Goal: Navigation & Orientation: Go to known website

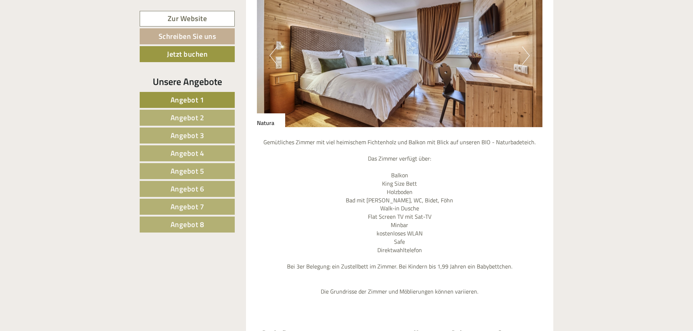
scroll to position [1815, 0]
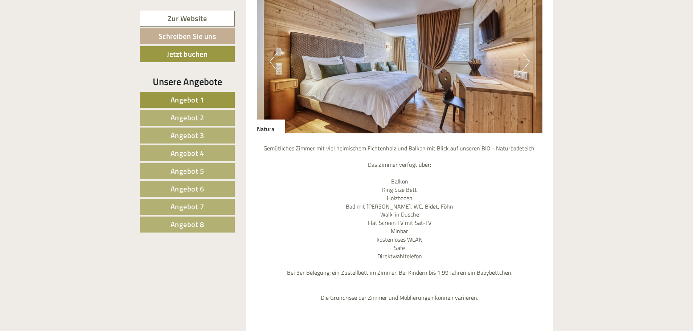
click at [526, 59] on button "Next" at bounding box center [526, 62] width 8 height 18
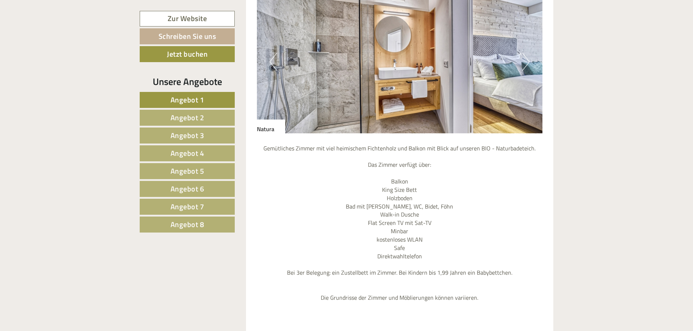
click at [526, 59] on button "Next" at bounding box center [526, 62] width 8 height 18
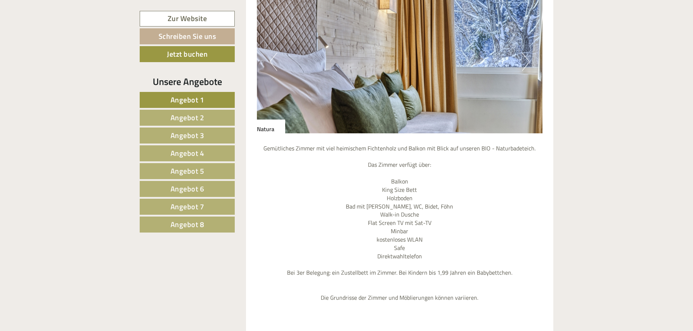
click at [526, 59] on button "Next" at bounding box center [526, 62] width 8 height 18
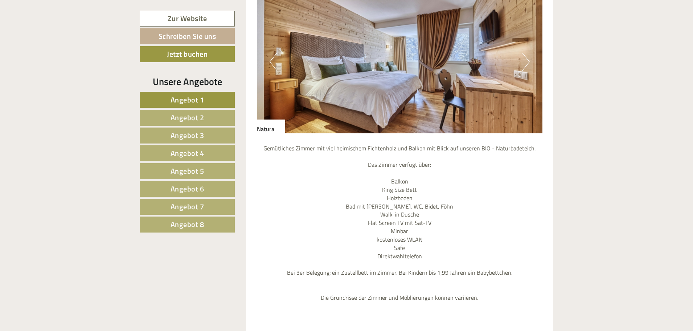
click at [526, 59] on button "Next" at bounding box center [526, 62] width 8 height 18
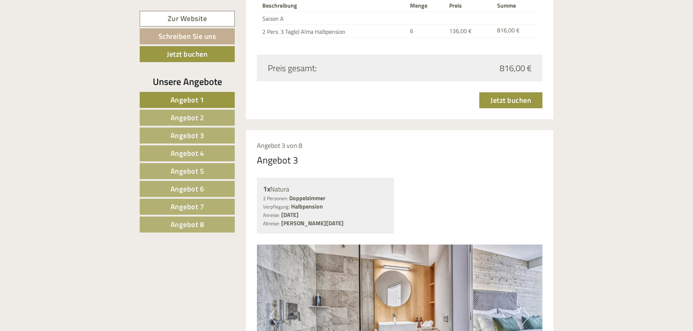
click at [172, 224] on span "Angebot 8" at bounding box center [188, 224] width 34 height 11
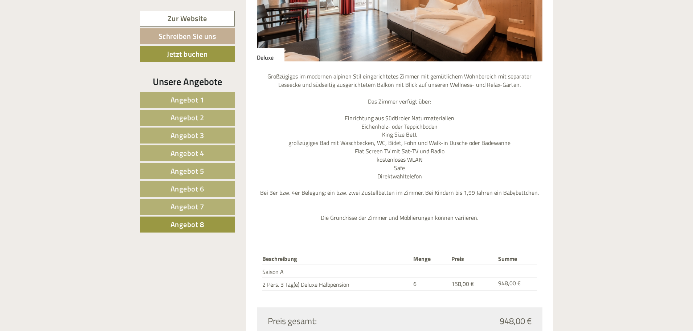
scroll to position [944, 0]
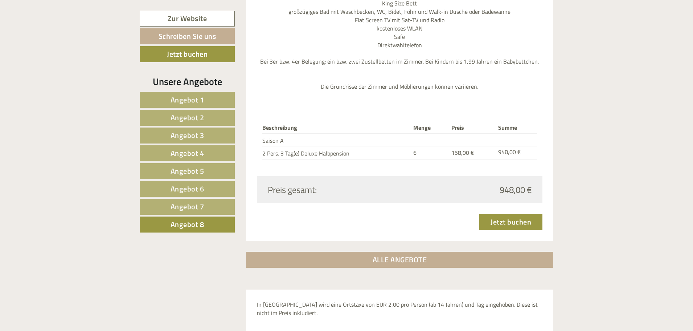
click at [223, 203] on link "Angebot 7" at bounding box center [187, 207] width 95 height 16
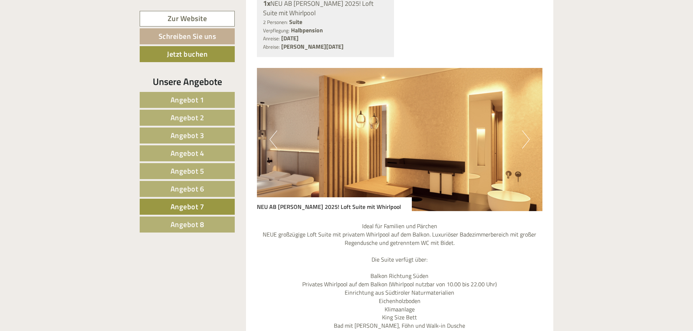
scroll to position [653, 0]
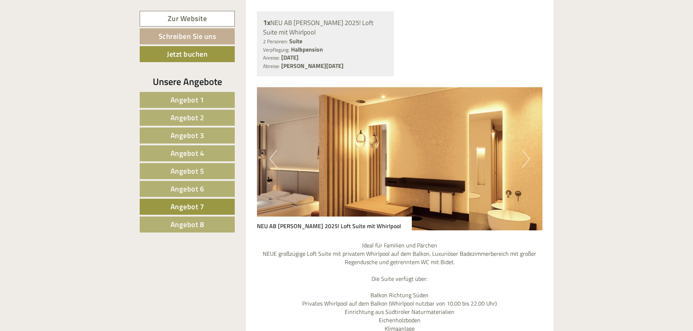
click at [525, 158] on button "Next" at bounding box center [526, 159] width 8 height 18
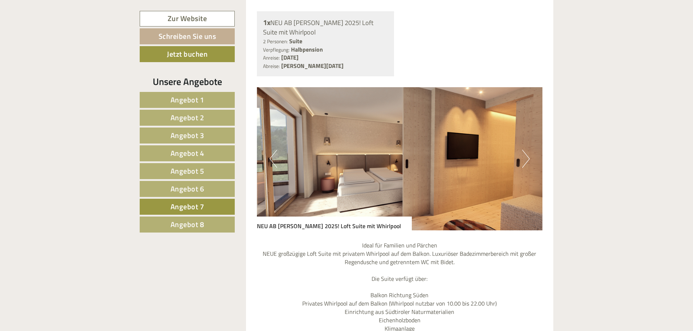
click at [525, 158] on button "Next" at bounding box center [526, 159] width 8 height 18
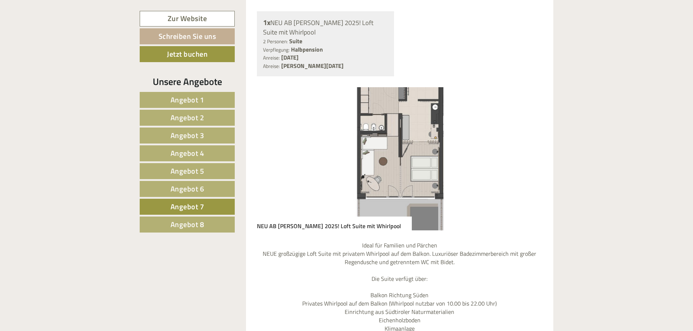
click at [525, 158] on button "Next" at bounding box center [526, 159] width 8 height 18
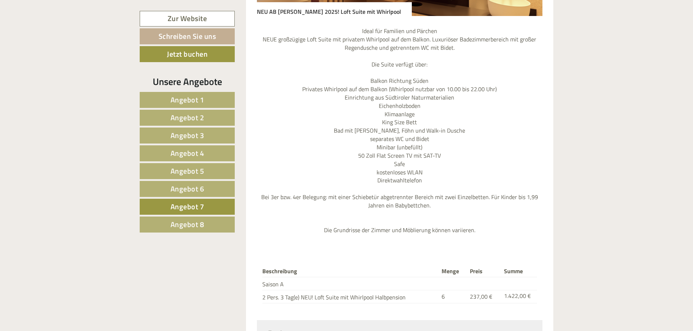
scroll to position [907, 0]
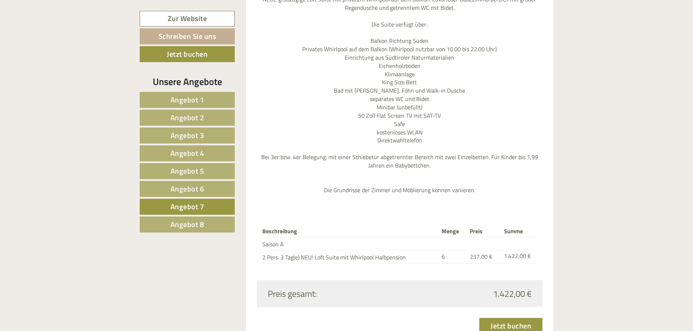
click at [223, 186] on link "Angebot 6" at bounding box center [187, 189] width 95 height 16
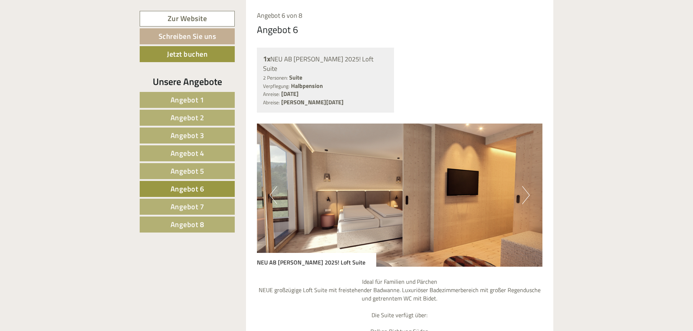
click at [526, 190] on button "Next" at bounding box center [526, 195] width 8 height 18
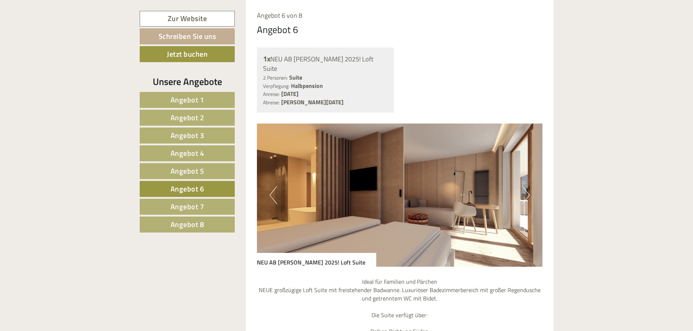
click at [526, 190] on button "Next" at bounding box center [526, 195] width 8 height 18
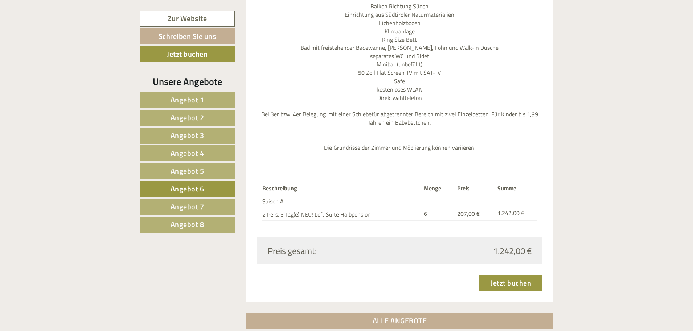
scroll to position [944, 0]
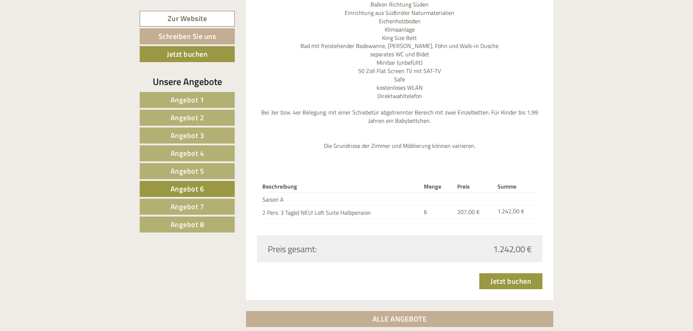
click at [223, 168] on link "Angebot 5" at bounding box center [187, 171] width 95 height 16
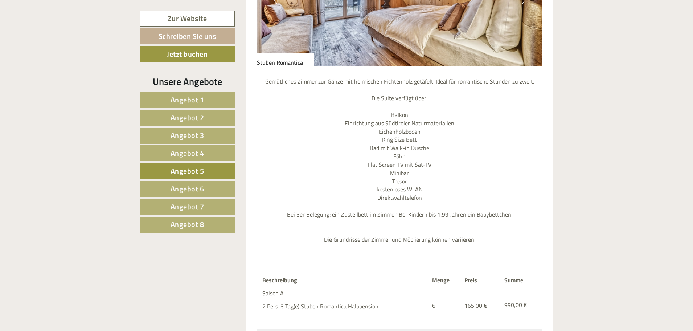
scroll to position [762, 0]
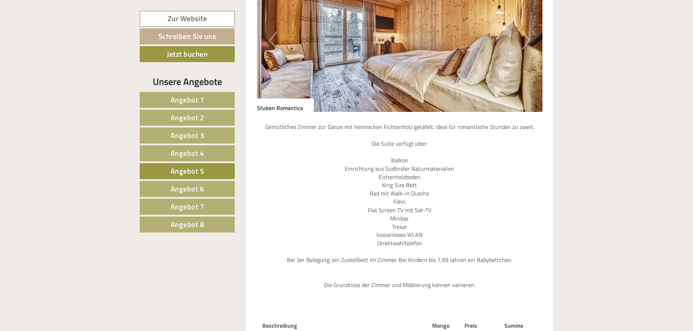
click at [525, 46] on button "Next" at bounding box center [526, 40] width 8 height 18
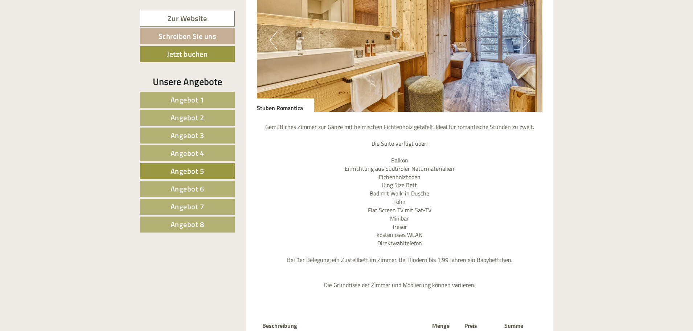
click at [525, 46] on button "Next" at bounding box center [526, 40] width 8 height 18
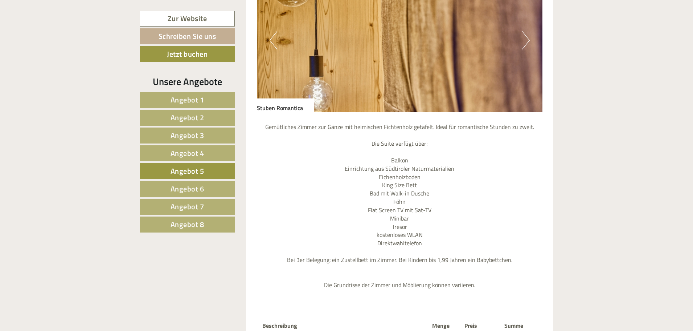
click at [525, 46] on button "Next" at bounding box center [526, 40] width 8 height 18
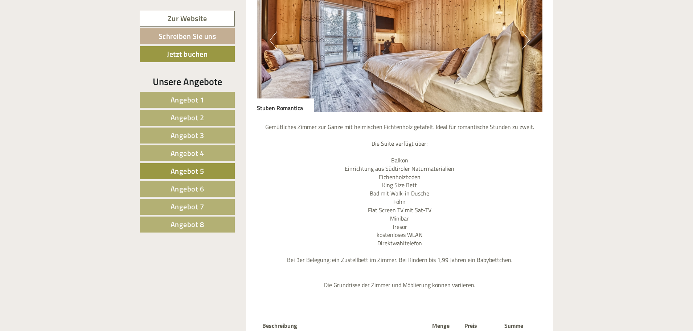
click at [525, 46] on button "Next" at bounding box center [526, 40] width 8 height 18
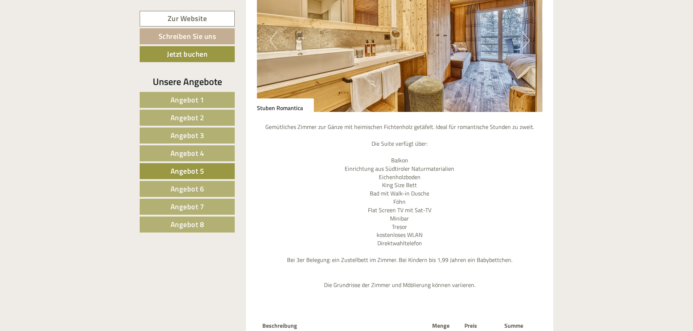
click at [525, 46] on button "Next" at bounding box center [526, 40] width 8 height 18
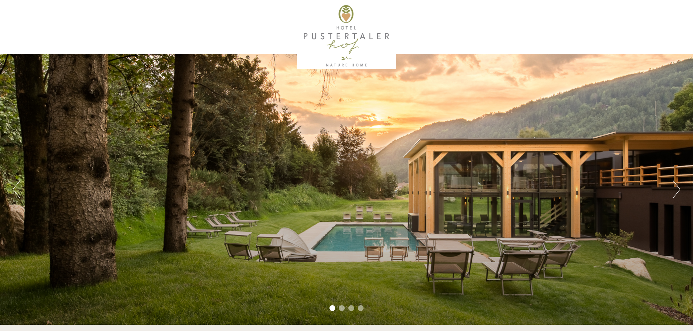
scroll to position [0, 0]
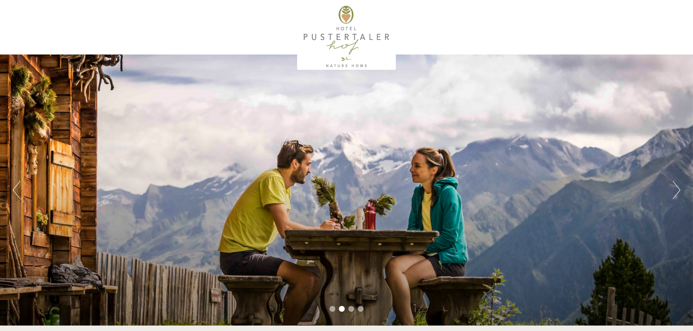
click at [677, 190] on button "Next" at bounding box center [677, 190] width 8 height 18
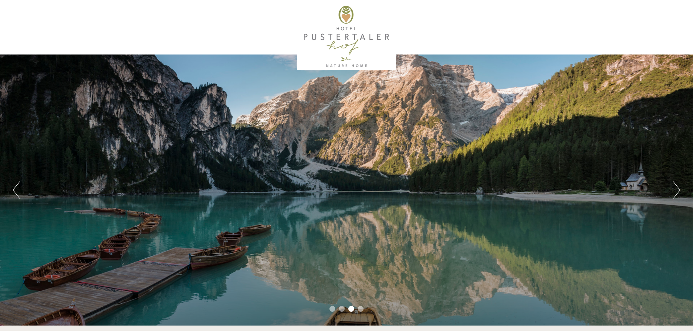
click at [677, 190] on button "Next" at bounding box center [677, 190] width 8 height 18
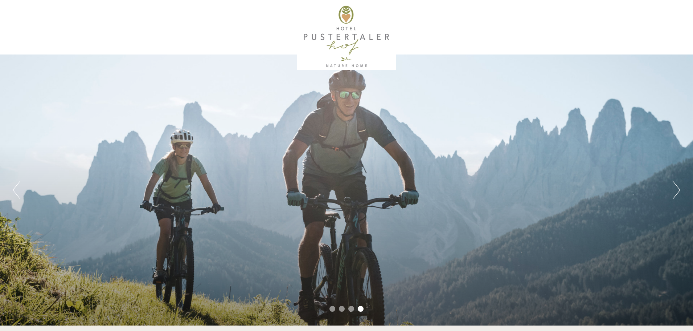
click at [677, 190] on button "Next" at bounding box center [677, 190] width 8 height 18
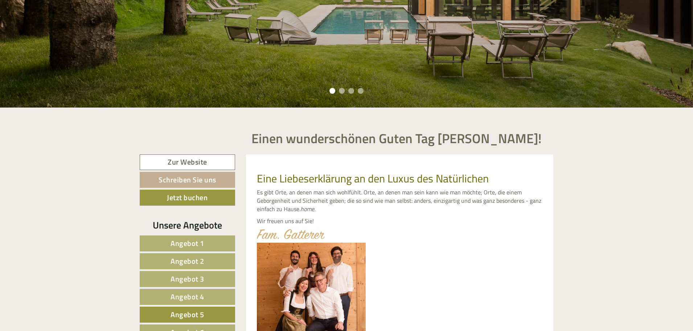
scroll to position [363, 0]
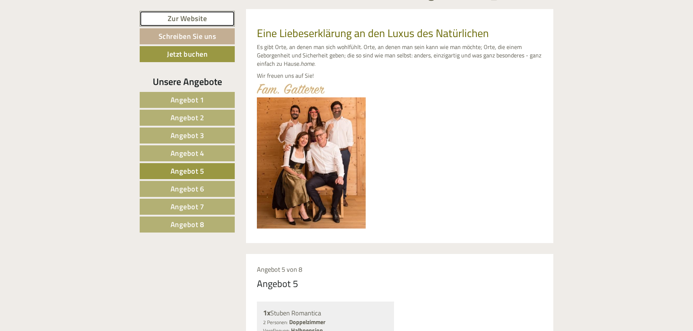
click at [196, 23] on link "Zur Website" at bounding box center [187, 19] width 95 height 16
